Goal: Task Accomplishment & Management: Use online tool/utility

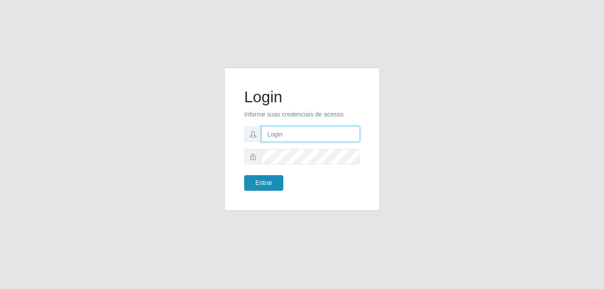
type input "Raissa@B9"
click at [251, 181] on button "Entrar" at bounding box center [263, 183] width 39 height 16
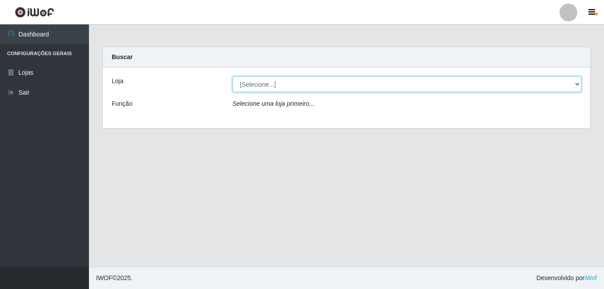
click at [263, 83] on select "[Selecione...] Bemais Supermercados - B9 Bessa" at bounding box center [407, 85] width 349 height 16
select select "410"
click at [233, 77] on select "[Selecione...] Bemais Supermercados - B9 Bessa" at bounding box center [407, 85] width 349 height 16
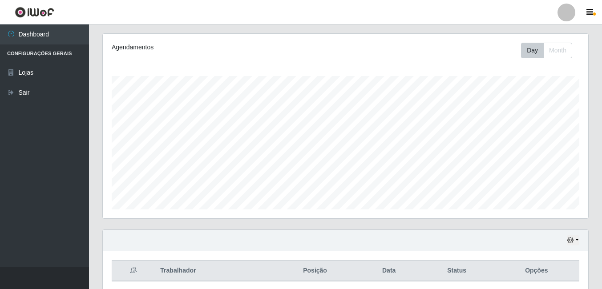
scroll to position [143, 0]
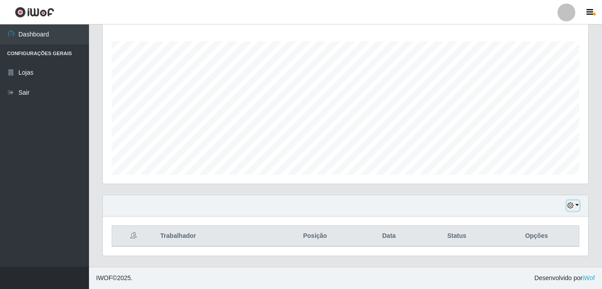
click at [569, 205] on icon "button" at bounding box center [570, 205] width 6 height 6
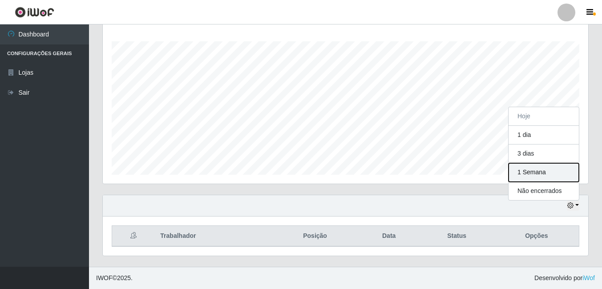
click at [532, 170] on button "1 Semana" at bounding box center [544, 172] width 70 height 19
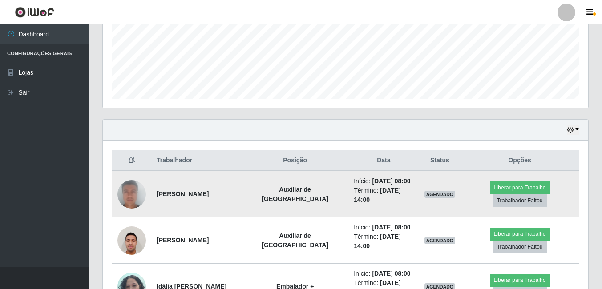
scroll to position [204, 0]
